Goal: Task Accomplishment & Management: Manage account settings

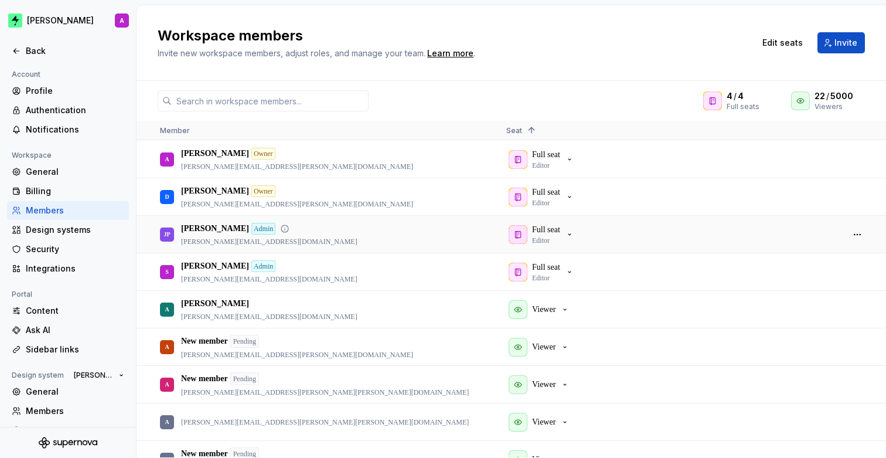
scroll to position [30, 0]
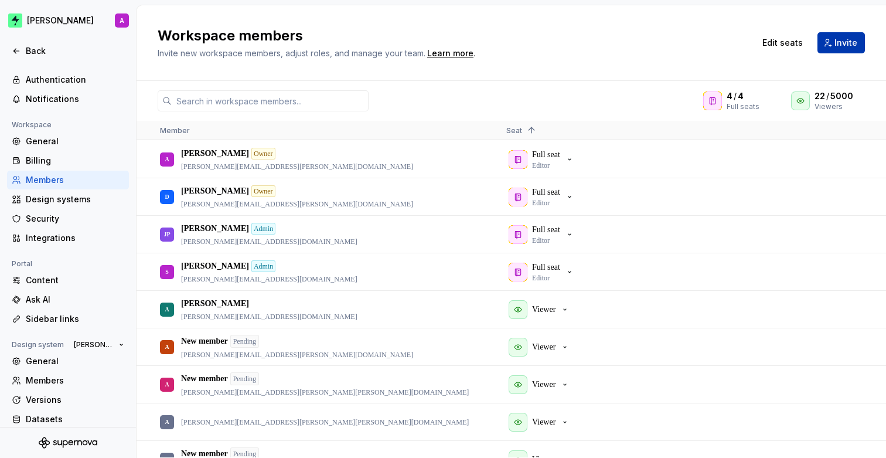
click at [839, 46] on span "Invite" at bounding box center [846, 43] width 23 height 12
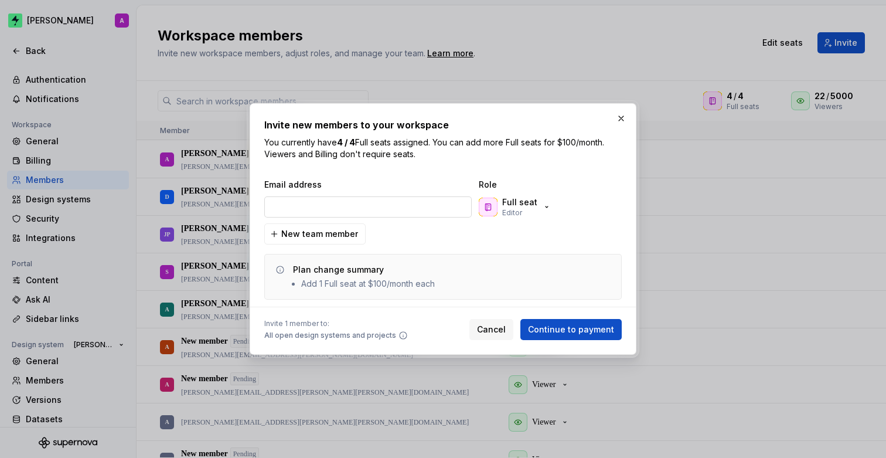
click at [413, 206] on input "email" at bounding box center [368, 206] width 208 height 21
type input "adrian.apan@zuno.tech"
click at [553, 209] on button "Full seat Editor" at bounding box center [517, 206] width 80 height 23
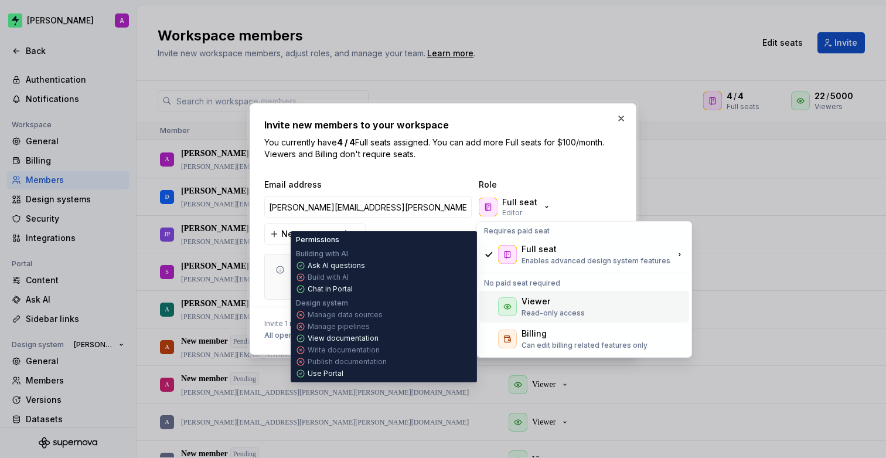
click at [555, 301] on div "Viewer" at bounding box center [553, 301] width 63 height 12
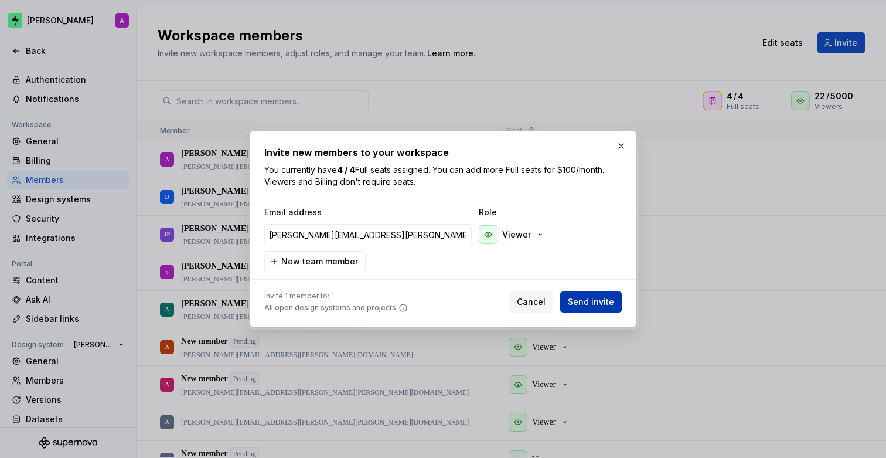
click at [586, 303] on span "Send invite" at bounding box center [591, 302] width 46 height 12
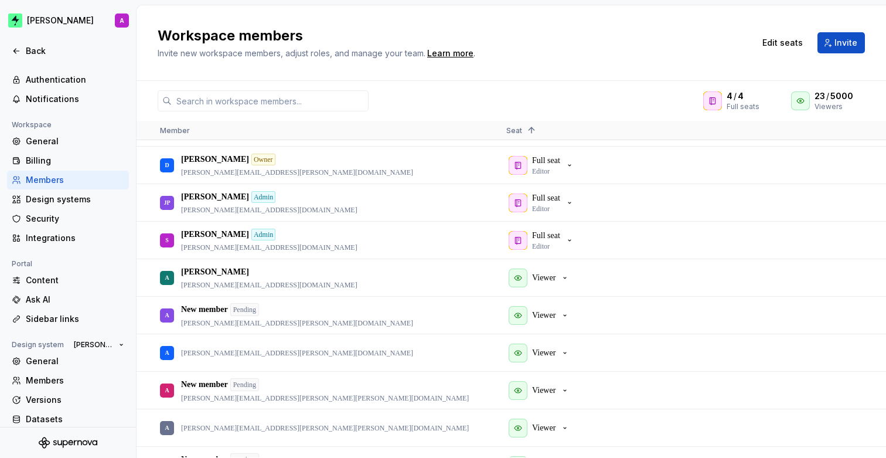
scroll to position [40, 0]
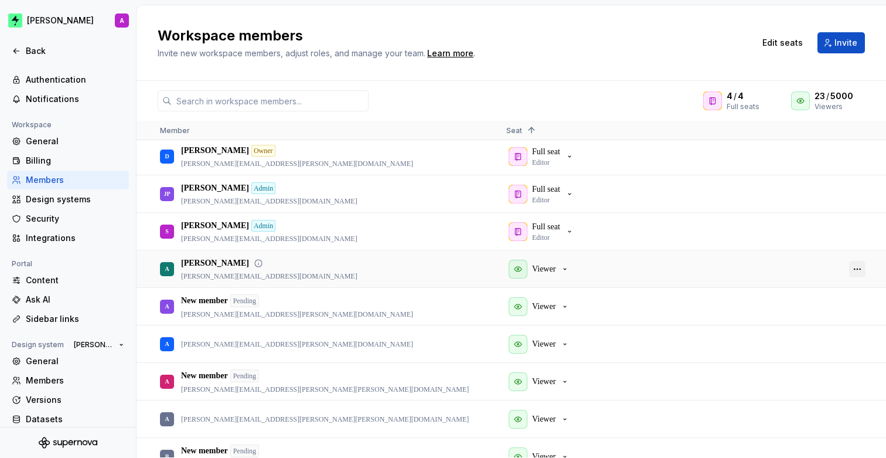
click at [862, 270] on button "button" at bounding box center [857, 269] width 16 height 16
click at [813, 329] on span "Remove from workspace" at bounding box center [812, 331] width 97 height 21
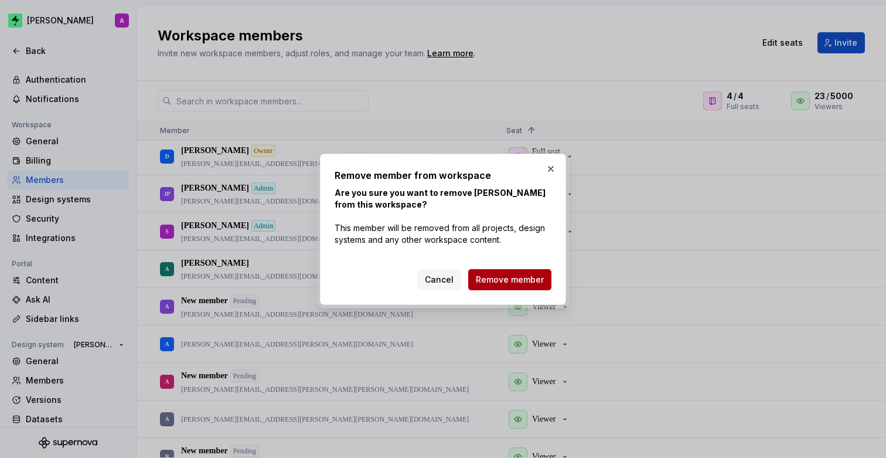
click at [530, 277] on span "Remove member" at bounding box center [510, 280] width 68 height 12
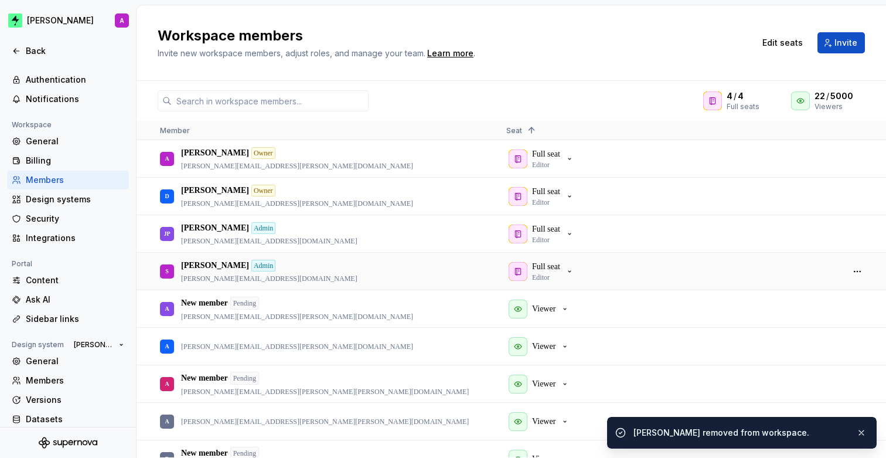
scroll to position [0, 0]
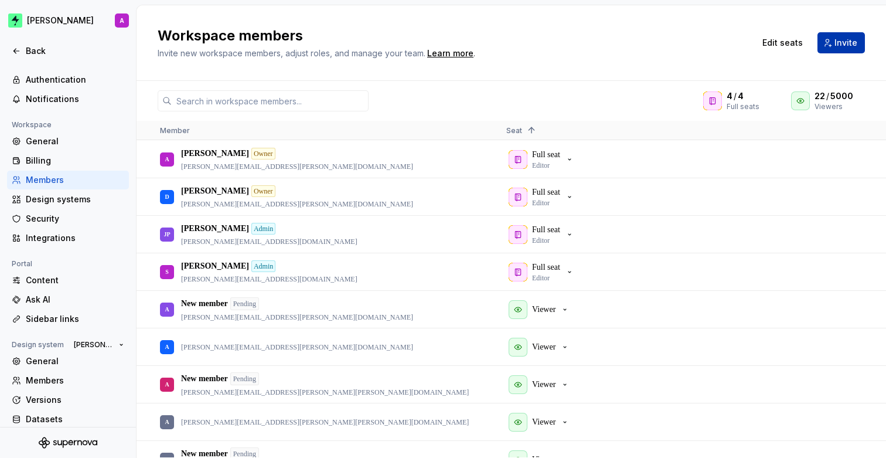
click at [842, 46] on span "Invite" at bounding box center [846, 43] width 23 height 12
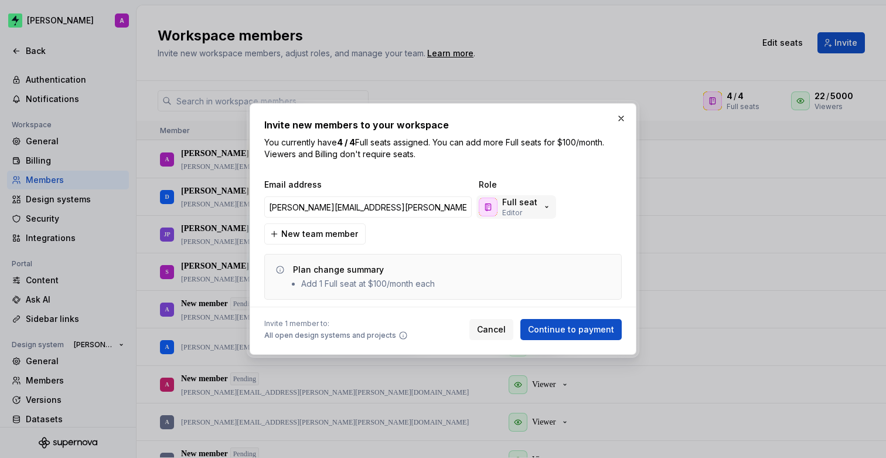
type input "[PERSON_NAME][EMAIL_ADDRESS][PERSON_NAME][PERSON_NAME][DOMAIN_NAME]"
click at [546, 206] on icon "button" at bounding box center [546, 206] width 9 height 9
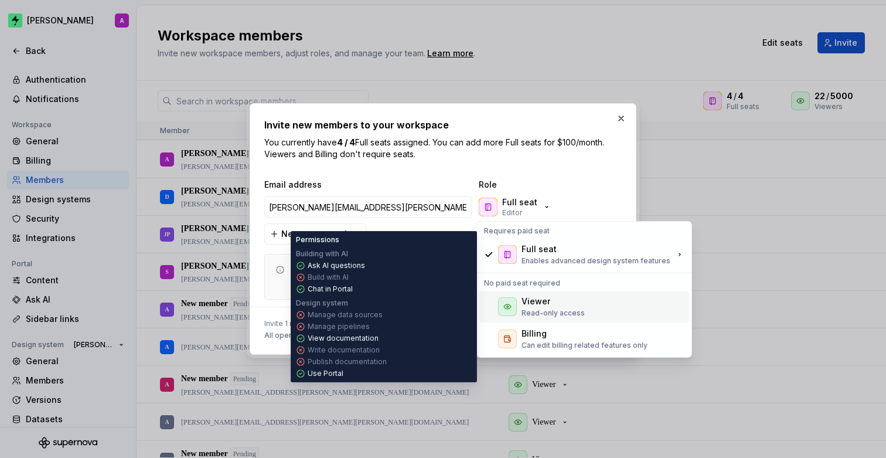
click at [542, 309] on p "Read-only access" at bounding box center [553, 312] width 63 height 9
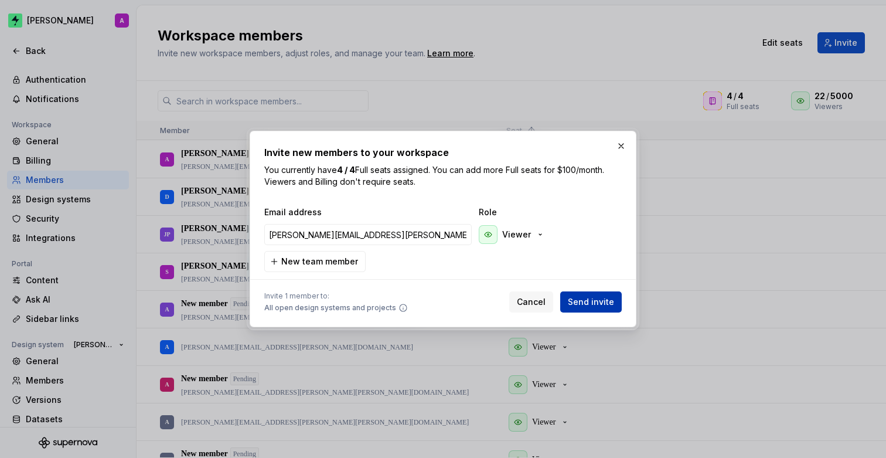
click at [580, 301] on span "Send invite" at bounding box center [591, 302] width 46 height 12
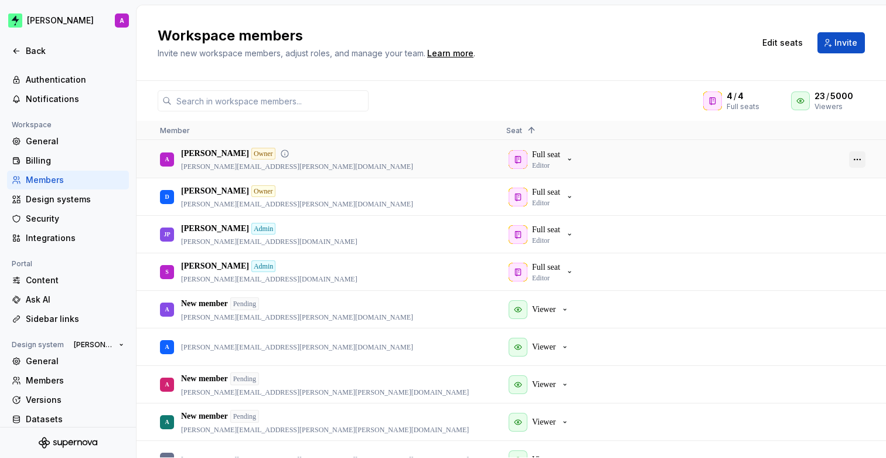
click at [855, 159] on button "button" at bounding box center [857, 159] width 16 height 16
click at [598, 89] on div "4 / 4 Full seats 23 / 5000 Viewers Member Seat 1 J New member Pending jessica.c…" at bounding box center [512, 269] width 750 height 377
click at [861, 422] on button "button" at bounding box center [857, 422] width 16 height 16
click at [588, 70] on div "Workspace members Invite new workspace members, adjust roles, and manage your t…" at bounding box center [512, 43] width 750 height 76
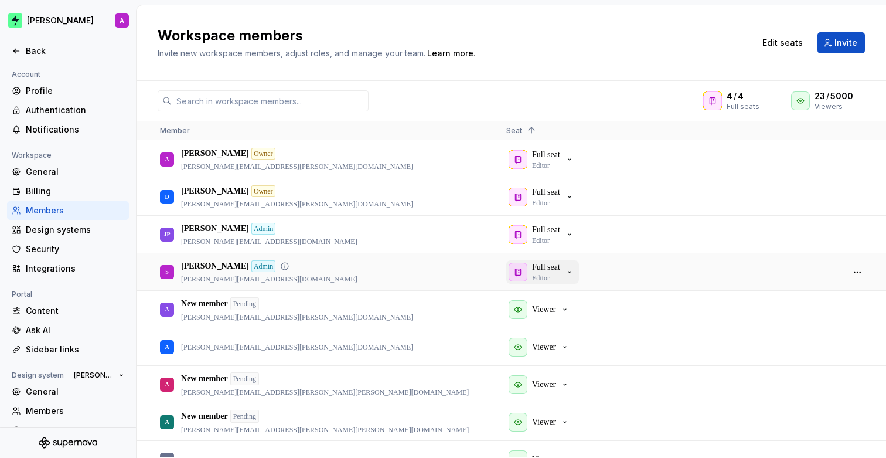
click at [567, 274] on div "Full seat Editor" at bounding box center [542, 271] width 66 height 21
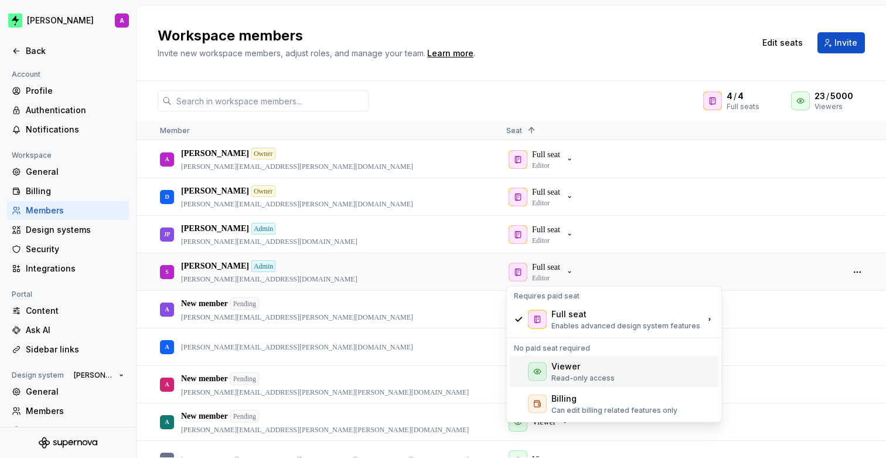
click at [596, 372] on div "Viewer Read-only access" at bounding box center [583, 372] width 63 height 22
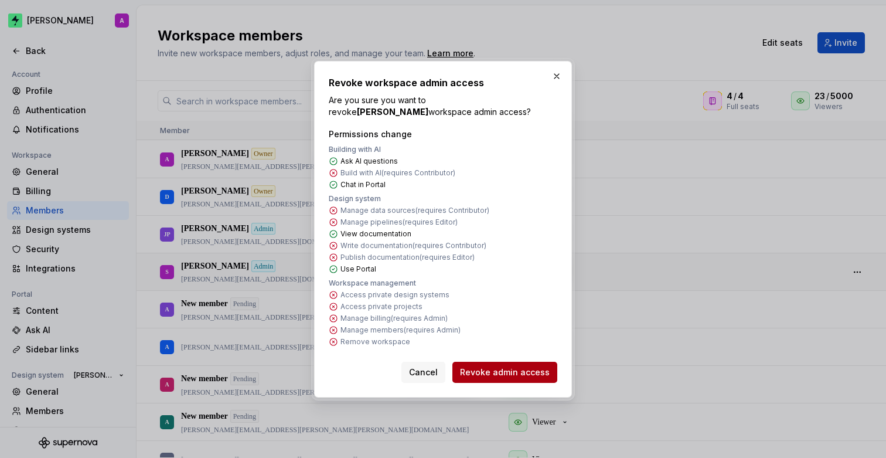
click at [536, 370] on span "Revoke admin access" at bounding box center [505, 372] width 90 height 12
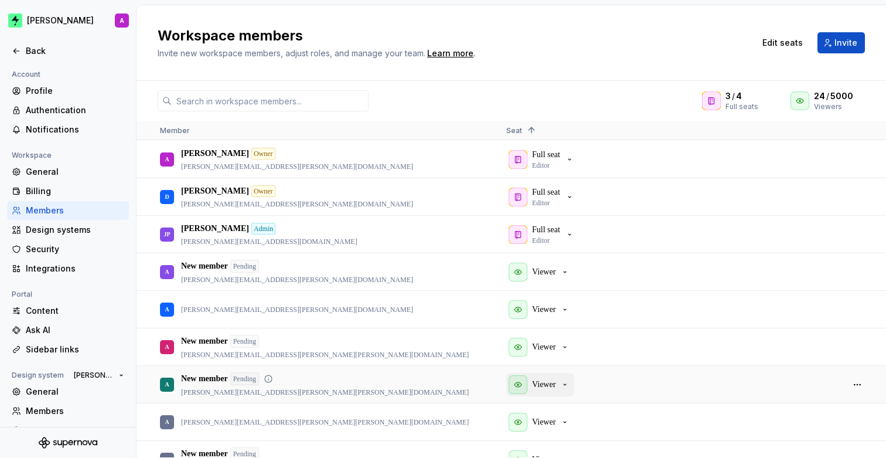
click at [533, 386] on p "Viewer" at bounding box center [543, 385] width 23 height 12
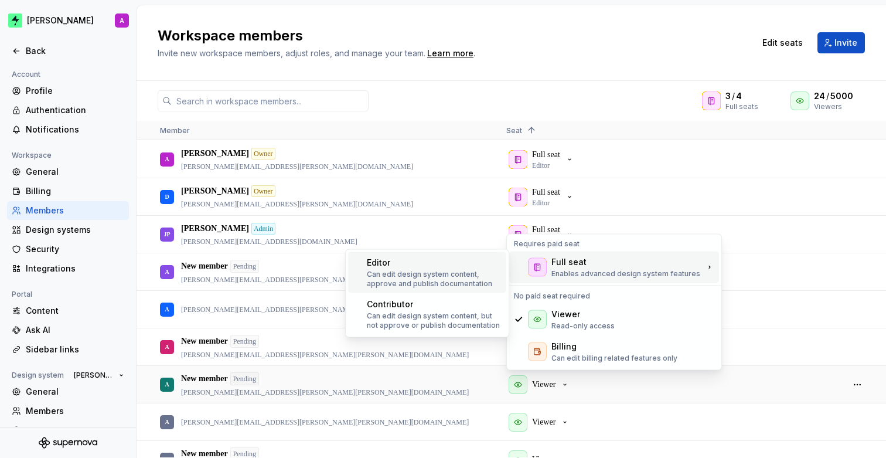
click at [406, 261] on div "Editor" at bounding box center [434, 263] width 135 height 12
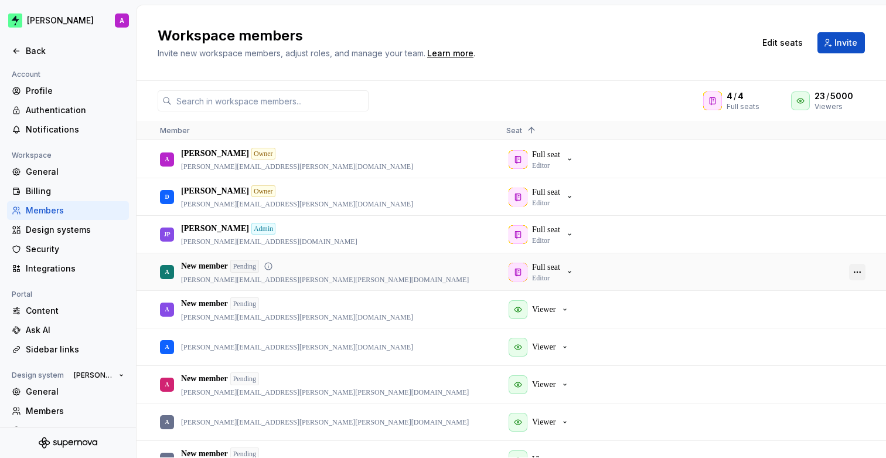
click at [856, 267] on button "button" at bounding box center [857, 272] width 16 height 16
click at [851, 261] on div at bounding box center [858, 272] width 28 height 36
click at [859, 272] on button "button" at bounding box center [857, 272] width 16 height 16
click at [808, 306] on span "Make admin" at bounding box center [791, 307] width 55 height 21
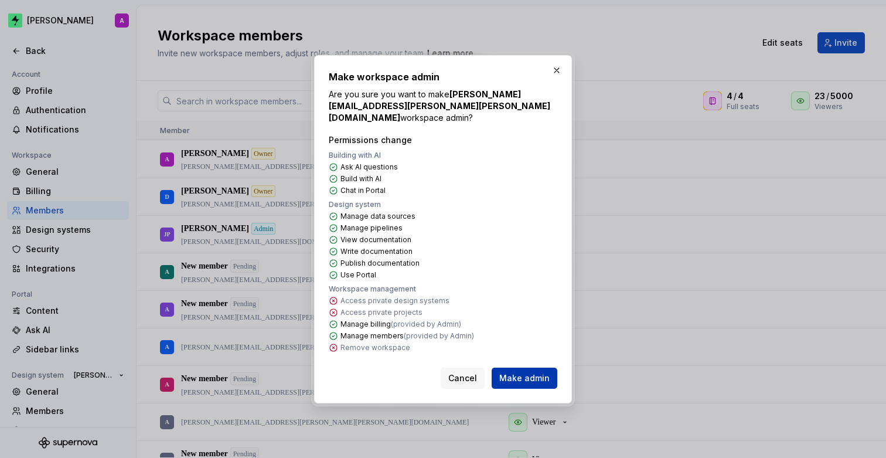
click at [540, 368] on button "Make admin" at bounding box center [525, 378] width 66 height 21
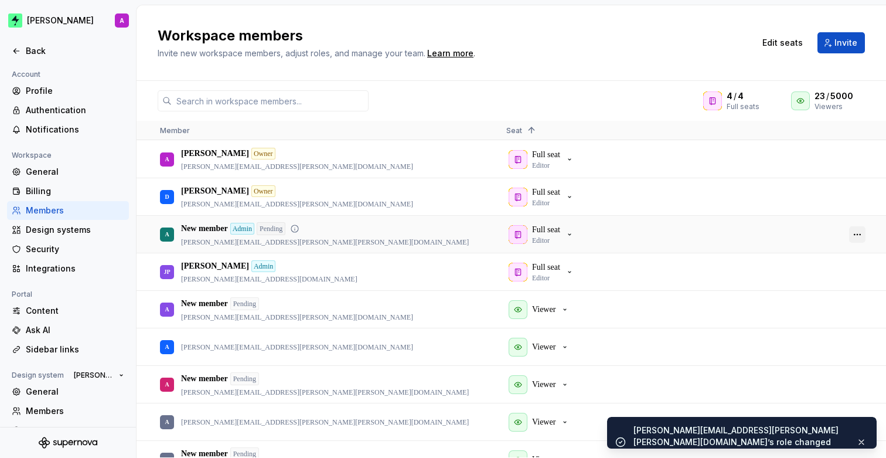
click at [862, 230] on button "button" at bounding box center [857, 234] width 16 height 16
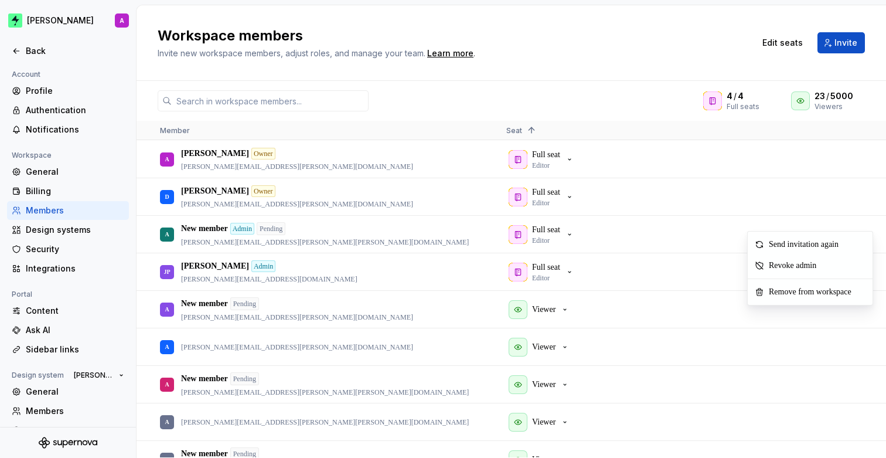
click at [619, 98] on div "4 / 4 Full seats 23 / 5000 Viewers" at bounding box center [512, 100] width 750 height 21
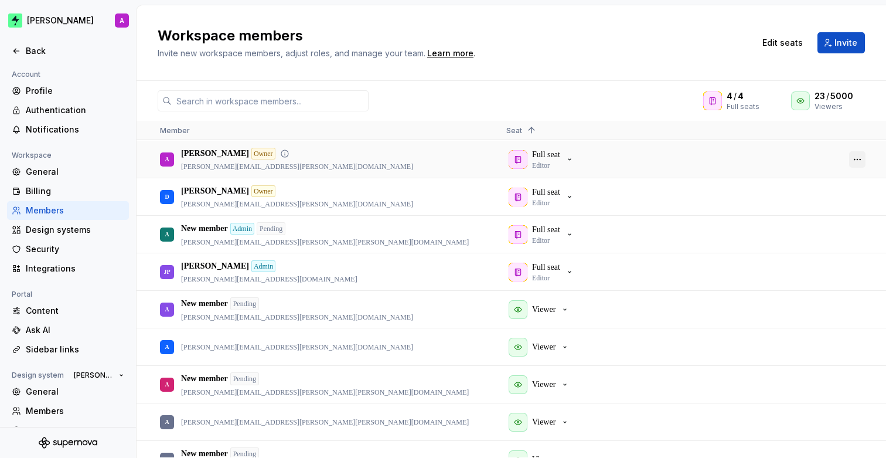
click at [860, 160] on button "button" at bounding box center [857, 159] width 16 height 16
click at [592, 97] on div "4 / 4 Full seats 23 / 5000 Viewers" at bounding box center [512, 100] width 750 height 21
click at [859, 230] on button "button" at bounding box center [857, 234] width 16 height 16
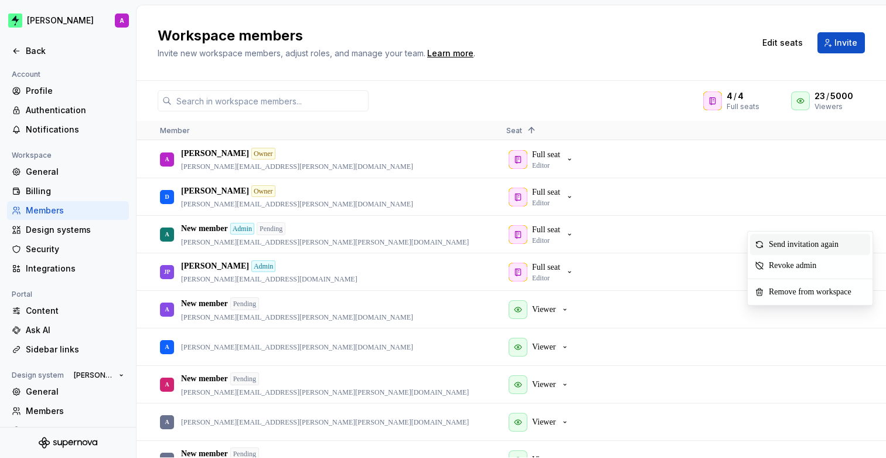
click at [789, 242] on span "Send invitation again" at bounding box center [806, 244] width 84 height 21
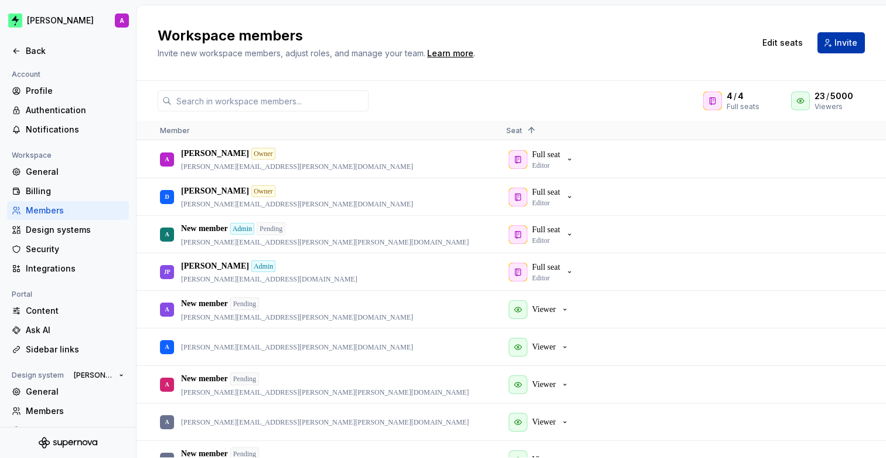
click at [838, 37] on span "Invite" at bounding box center [846, 43] width 23 height 12
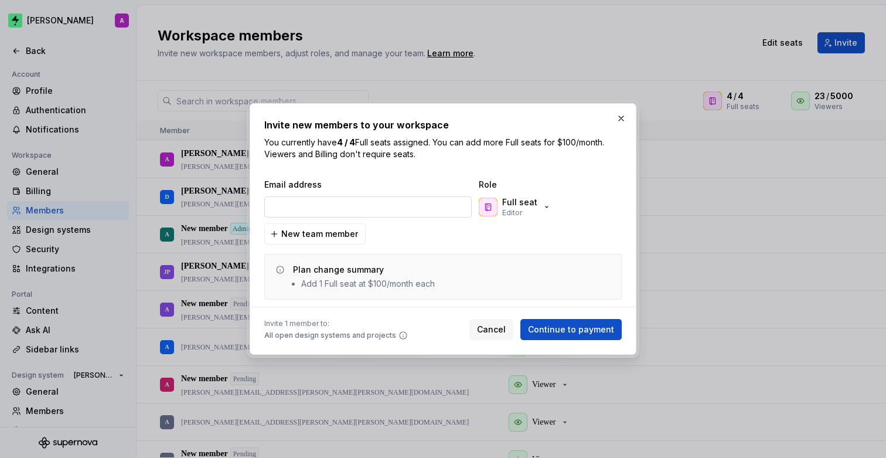
click at [407, 206] on input "email" at bounding box center [368, 206] width 208 height 21
type input "[PERSON_NAME][EMAIL_ADDRESS][PERSON_NAME][DOMAIN_NAME]"
click at [523, 201] on p "Full seat" at bounding box center [519, 202] width 35 height 12
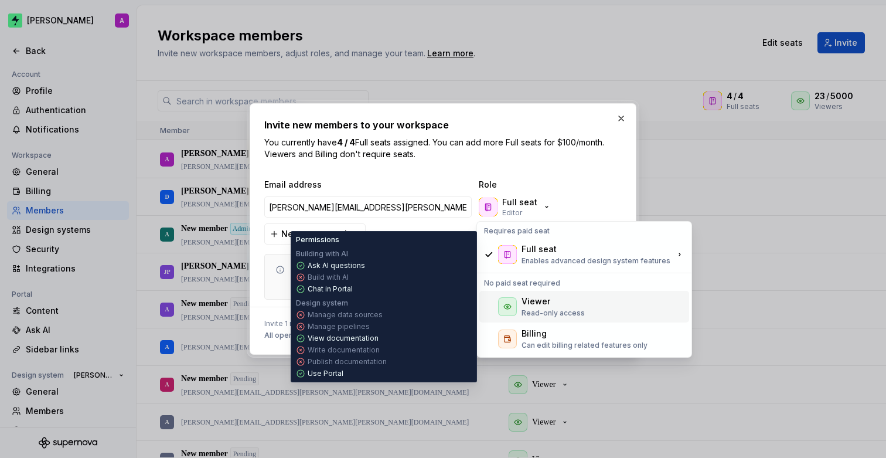
click at [540, 315] on p "Read-only access" at bounding box center [553, 312] width 63 height 9
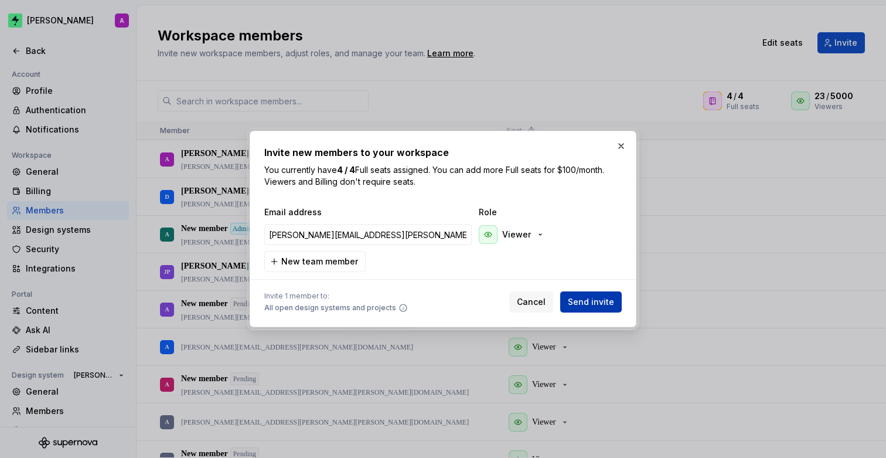
click at [584, 299] on span "Send invite" at bounding box center [591, 302] width 46 height 12
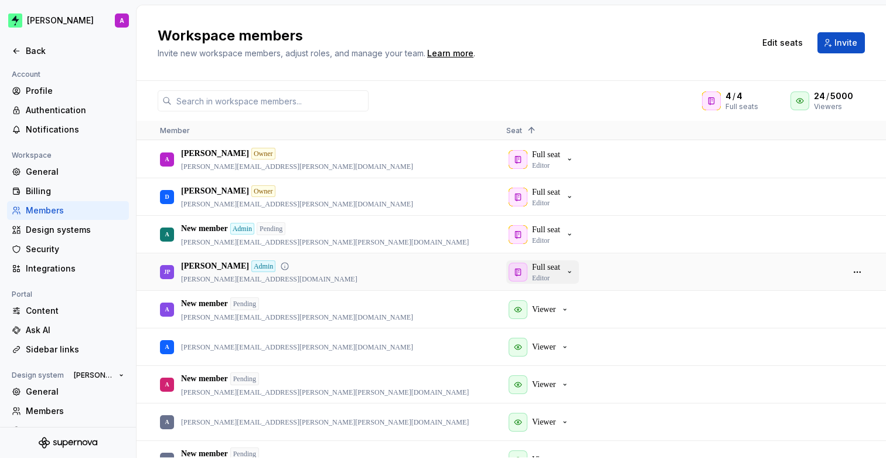
click at [558, 275] on div "Full seat Editor" at bounding box center [546, 271] width 28 height 21
click at [620, 274] on div "Full seat Editor" at bounding box center [669, 272] width 327 height 36
click at [857, 273] on button "button" at bounding box center [857, 272] width 16 height 16
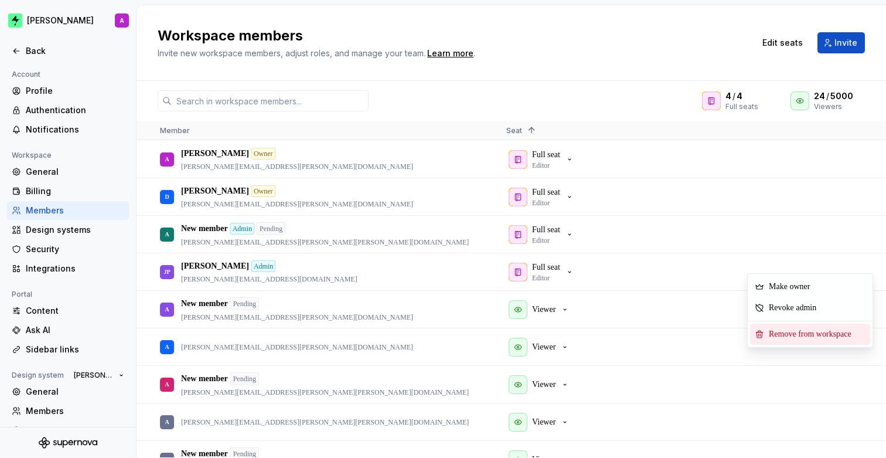
click at [804, 335] on span "Remove from workspace" at bounding box center [812, 334] width 97 height 21
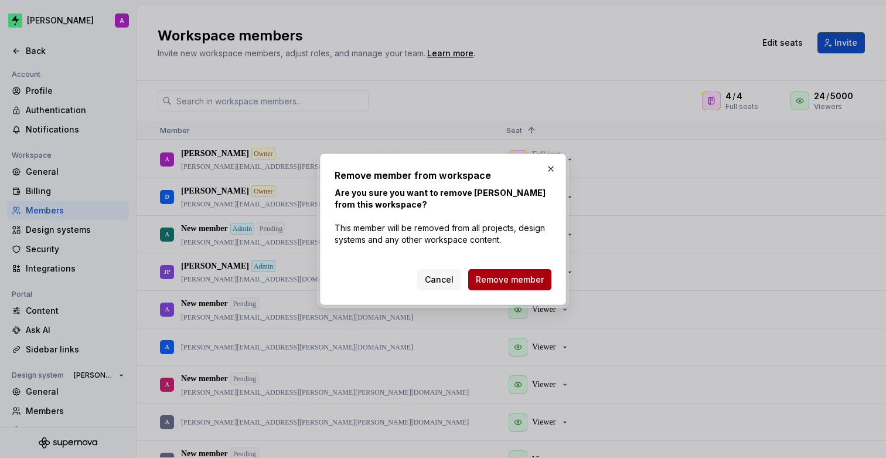
click at [523, 282] on span "Remove member" at bounding box center [510, 280] width 68 height 12
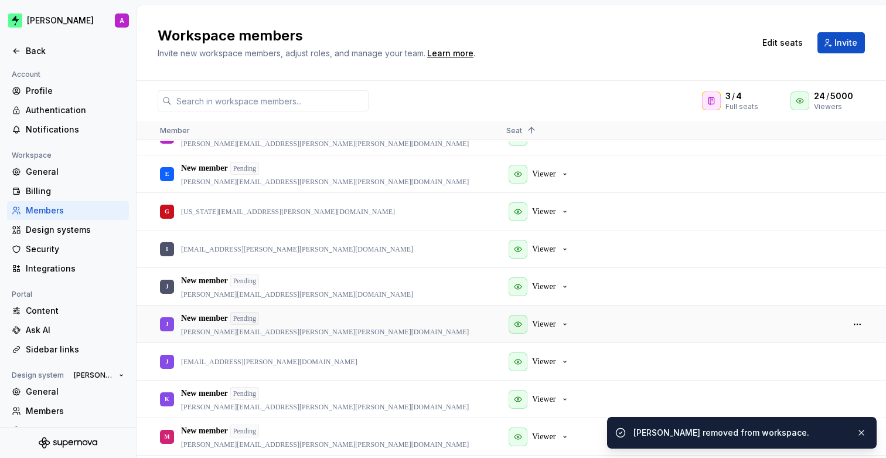
scroll to position [448, 0]
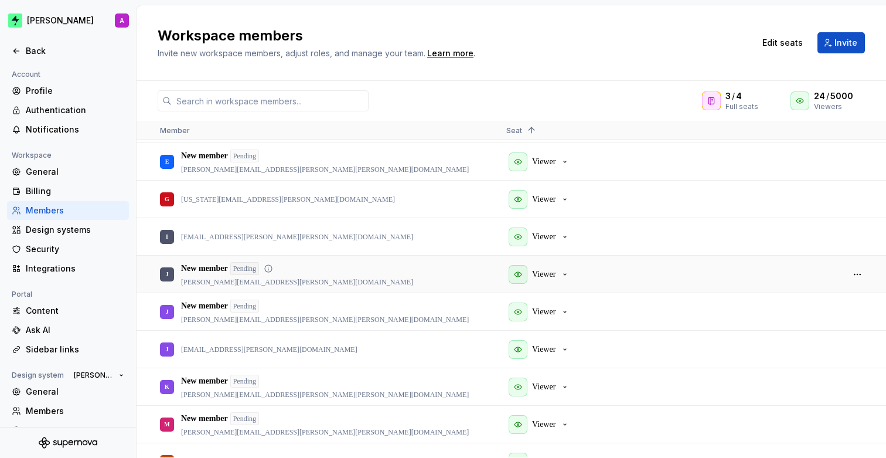
click at [870, 274] on div at bounding box center [858, 274] width 28 height 36
click at [860, 273] on button "button" at bounding box center [857, 274] width 16 height 16
click at [634, 278] on div "Viewer" at bounding box center [669, 274] width 327 height 36
click at [523, 276] on div "button" at bounding box center [518, 274] width 19 height 19
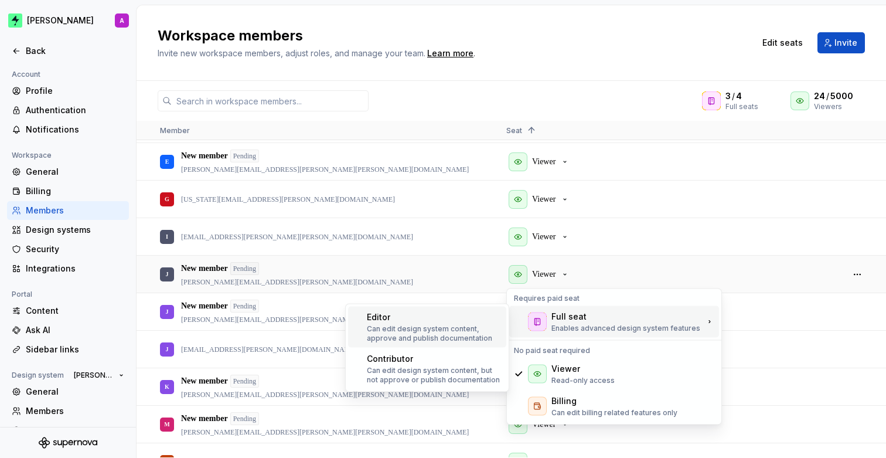
click at [470, 320] on div "Editor" at bounding box center [434, 317] width 135 height 12
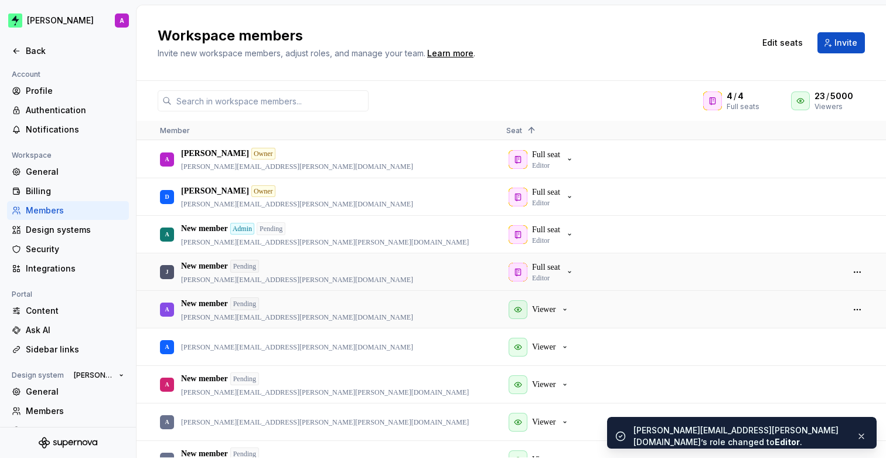
scroll to position [0, 0]
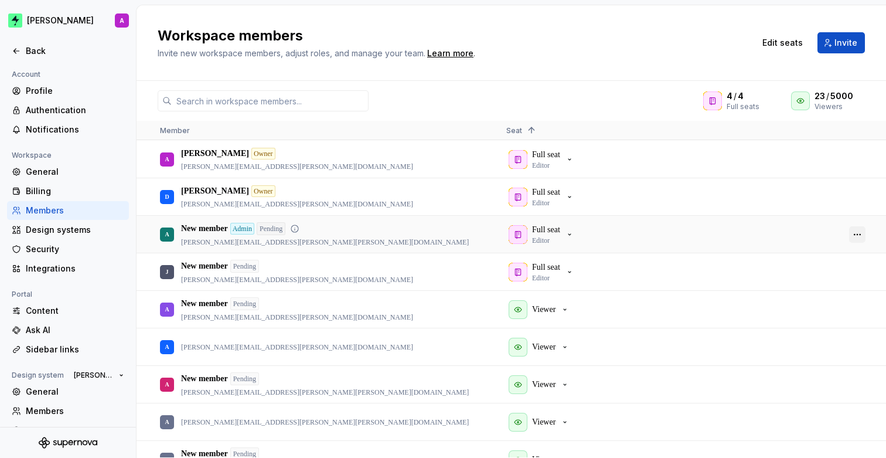
click at [860, 234] on button "button" at bounding box center [857, 234] width 16 height 16
click at [858, 231] on button "button" at bounding box center [857, 234] width 16 height 16
click at [858, 232] on button "button" at bounding box center [857, 234] width 16 height 16
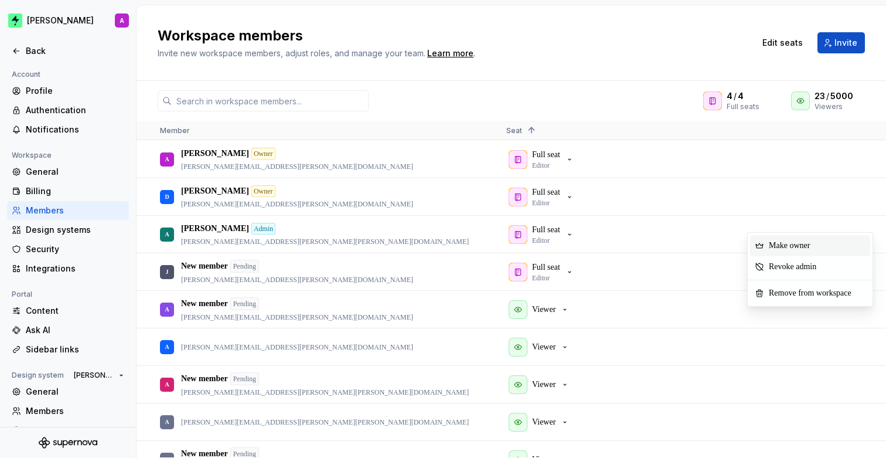
click at [790, 247] on span "Make owner" at bounding box center [791, 245] width 55 height 21
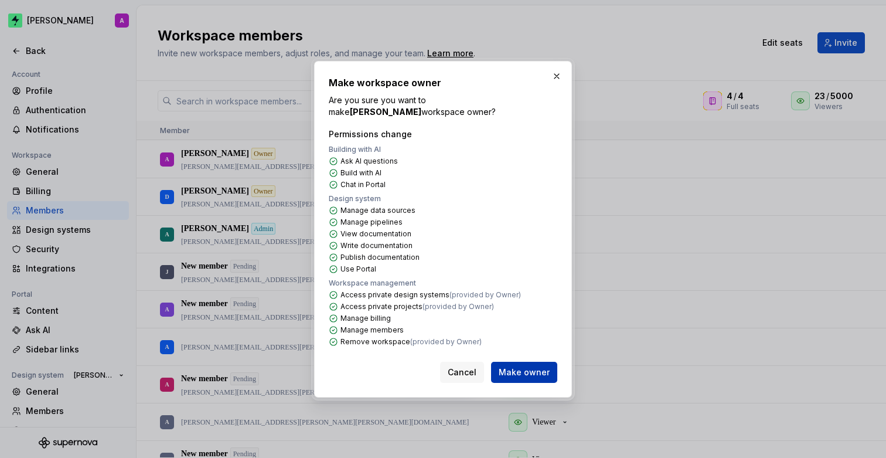
click at [530, 366] on span "Make owner" at bounding box center [524, 372] width 51 height 12
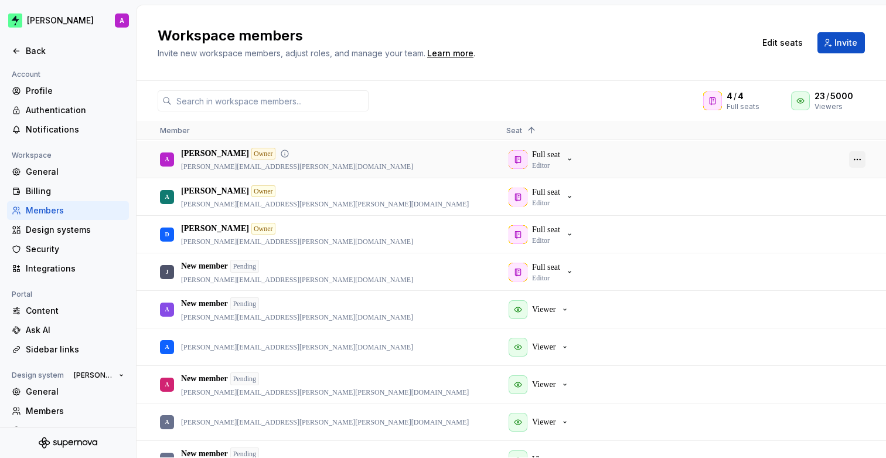
click at [859, 156] on button "button" at bounding box center [857, 159] width 16 height 16
click at [839, 171] on span "Revoke owner" at bounding box center [836, 169] width 62 height 21
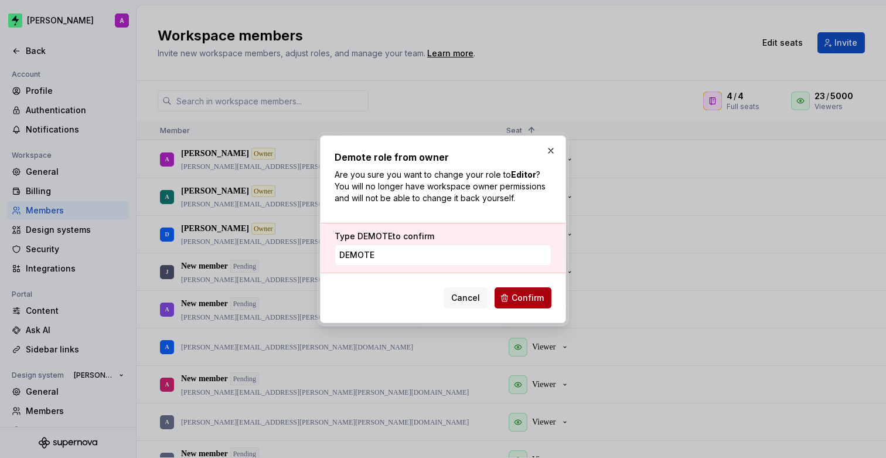
type input "DEMOTE"
click at [526, 299] on span "Confirm" at bounding box center [528, 298] width 32 height 12
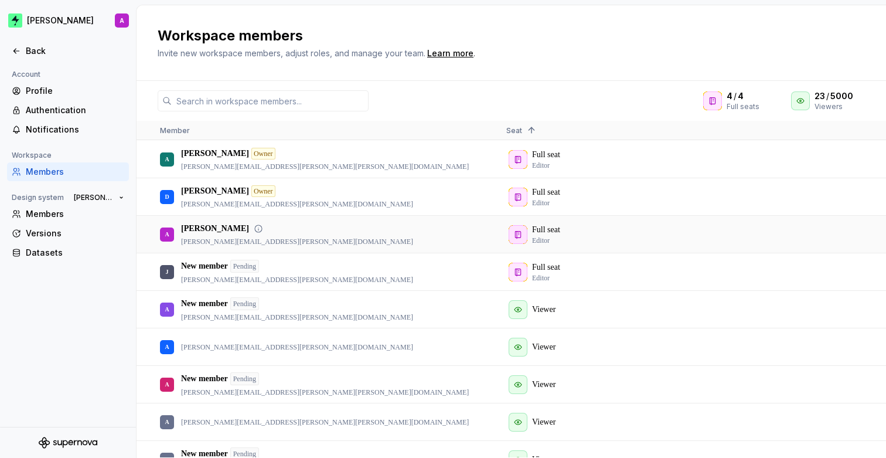
click at [764, 233] on div "Full seat Editor" at bounding box center [669, 234] width 327 height 36
click at [577, 230] on div "Full seat Editor" at bounding box center [669, 234] width 327 height 36
click at [546, 232] on div "Full seat Editor" at bounding box center [669, 234] width 327 height 36
